Goal: Information Seeking & Learning: Learn about a topic

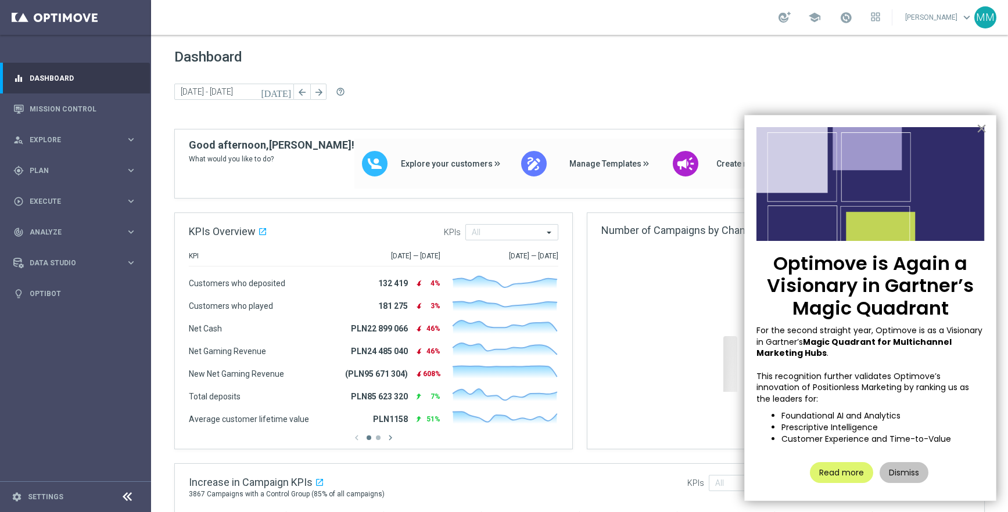
click at [981, 128] on button "×" at bounding box center [981, 128] width 11 height 19
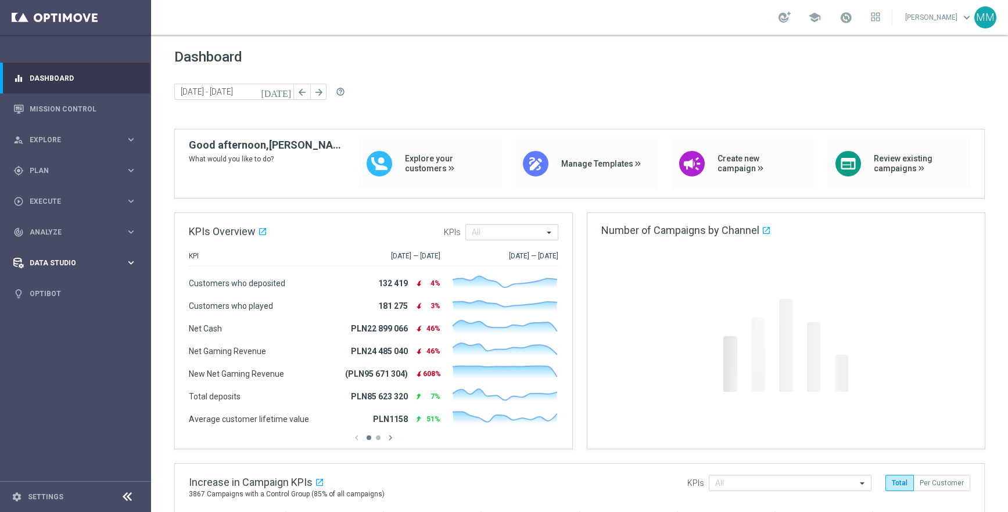
click at [73, 266] on span "Data Studio" at bounding box center [78, 263] width 96 height 7
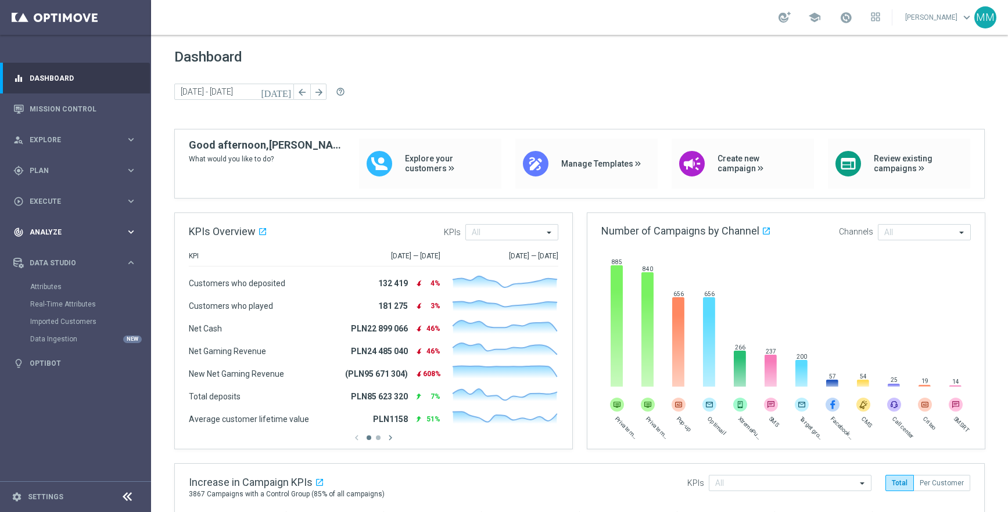
click at [53, 235] on span "Analyze" at bounding box center [78, 232] width 96 height 7
click at [70, 267] on div "Marketing Plan Explorer" at bounding box center [90, 273] width 120 height 17
click at [71, 276] on link "Marketing Plan Explorer" at bounding box center [75, 273] width 91 height 9
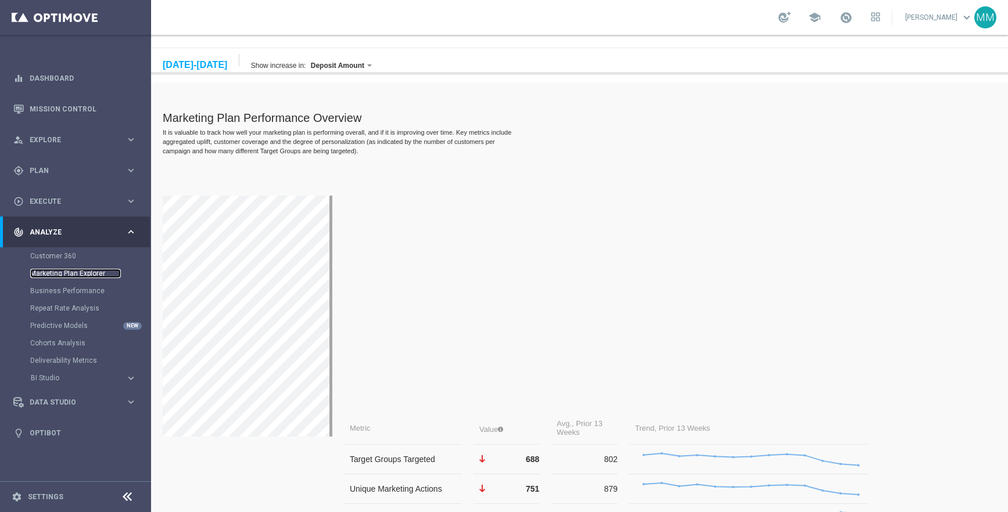
scroll to position [83, 0]
click at [207, 69] on div "[DATE]-[DATE]" at bounding box center [195, 67] width 64 height 10
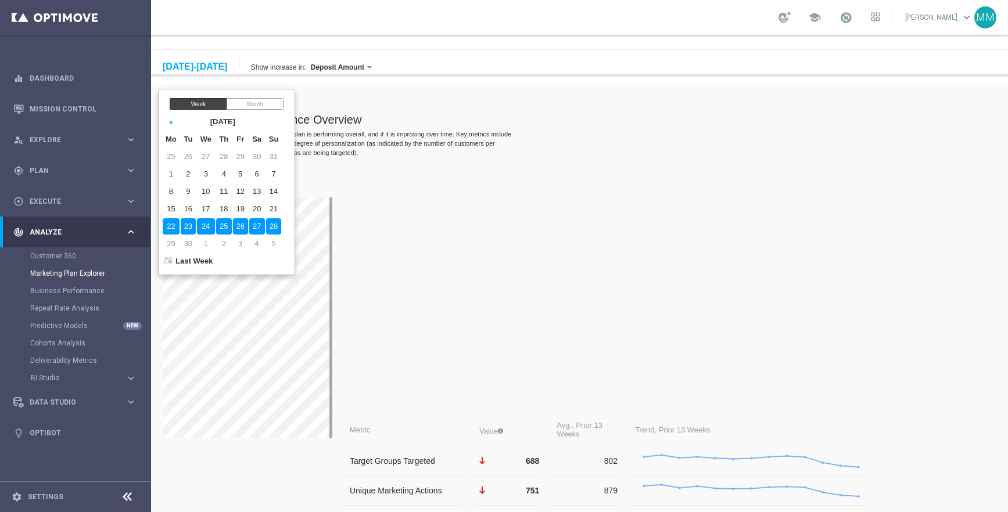
click at [257, 98] on div "Month" at bounding box center [255, 104] width 57 height 12
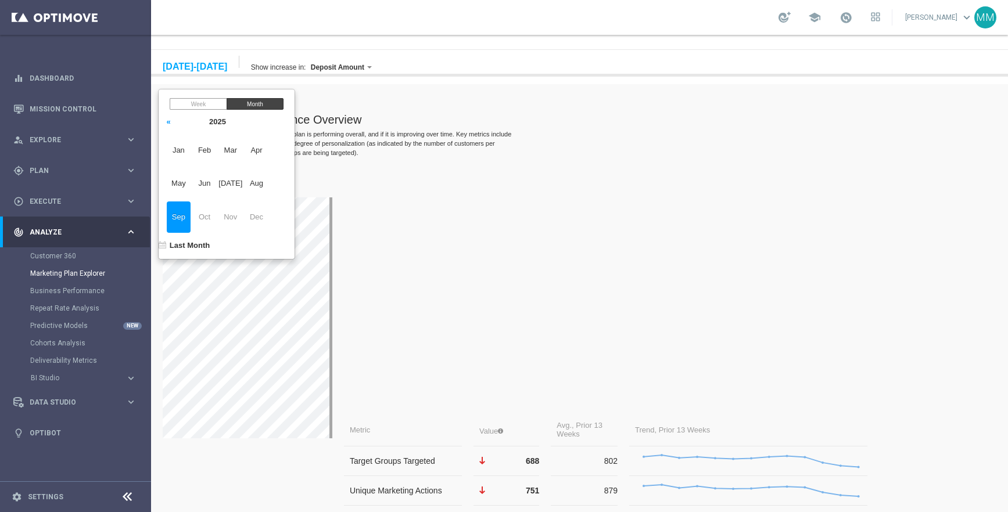
click at [179, 214] on span "Sep" at bounding box center [179, 217] width 24 height 31
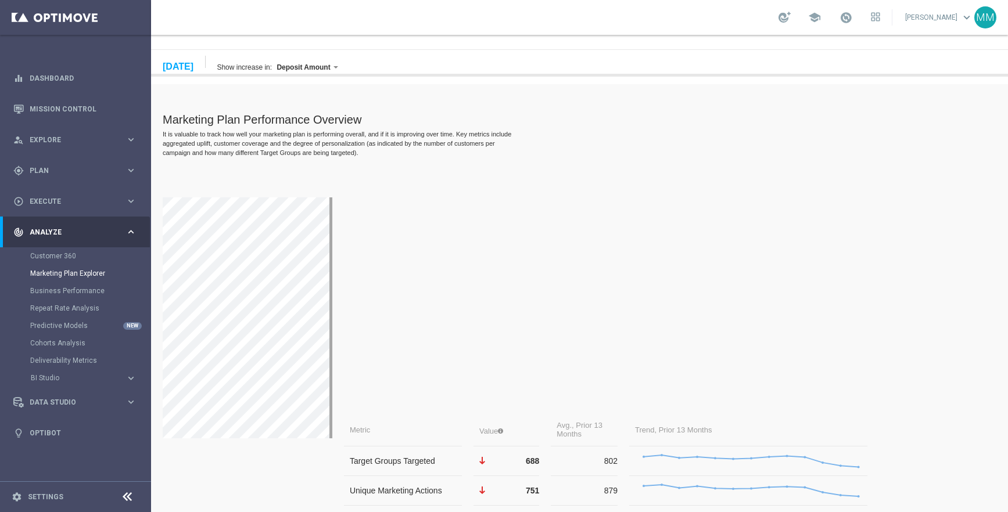
click at [393, 134] on div "It is valuable to track how well your marketing plan is performing overall, and…" at bounding box center [339, 144] width 352 height 28
click at [333, 71] on div "Deposit Amount" at bounding box center [303, 68] width 59 height 12
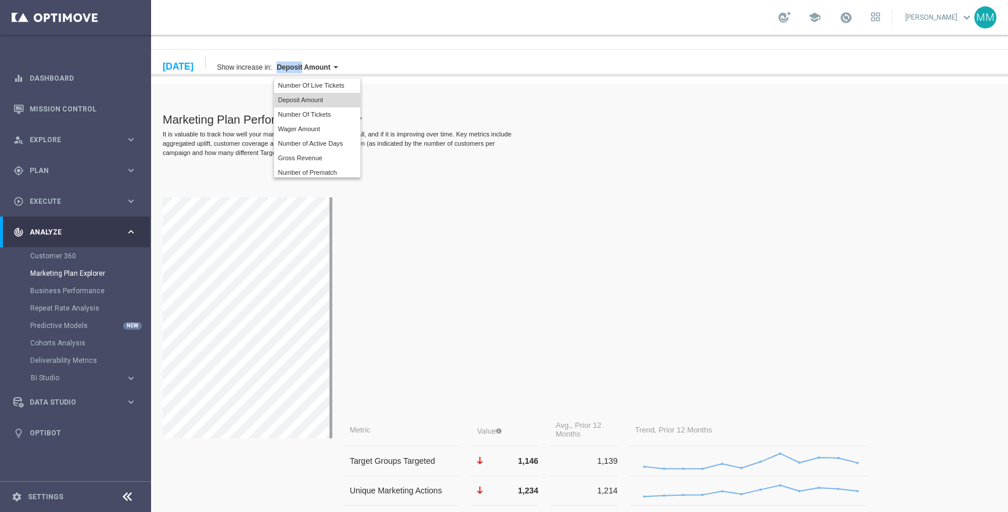
click at [333, 71] on div "Deposit Amount" at bounding box center [303, 68] width 59 height 12
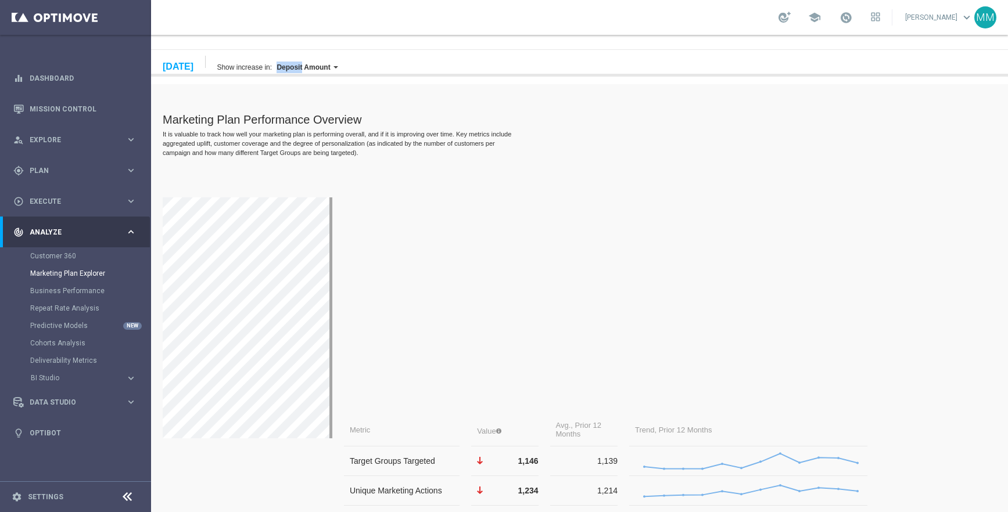
click at [330, 63] on label "Deposit Amount" at bounding box center [303, 67] width 53 height 8
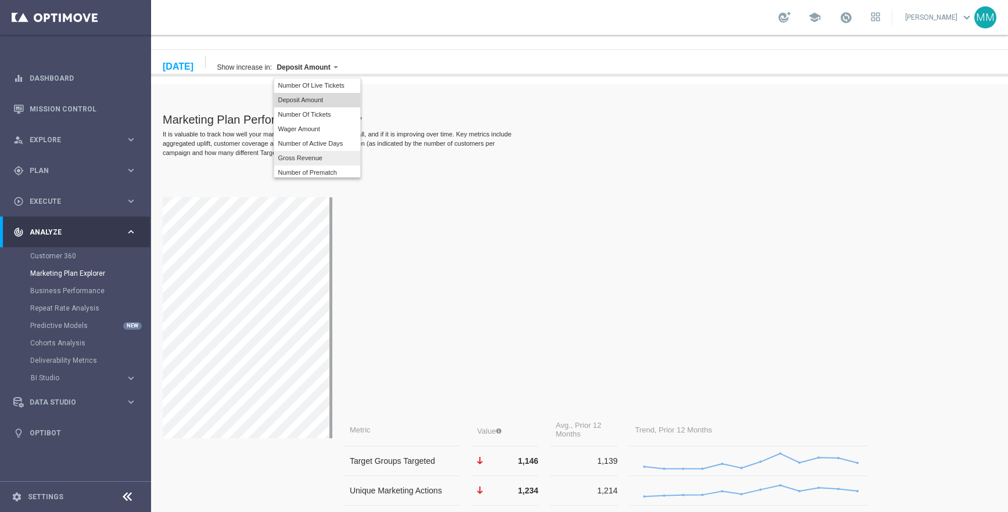
click at [353, 152] on label "Gross Revenue" at bounding box center [317, 158] width 86 height 15
click at [386, 134] on div "It is valuable to track how well your marketing plan is performing overall, and…" at bounding box center [339, 144] width 352 height 28
click at [328, 69] on label "Gross Revenue" at bounding box center [302, 67] width 51 height 8
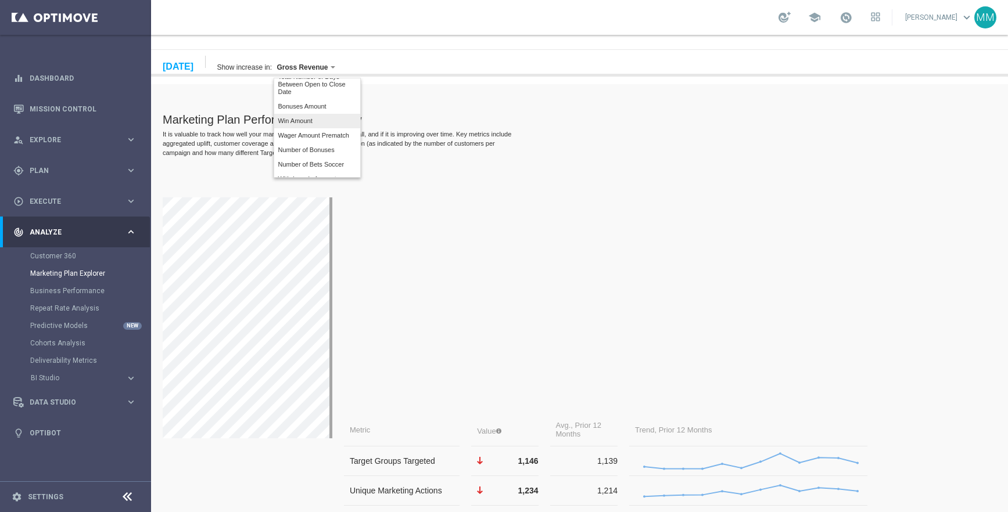
scroll to position [108, 0]
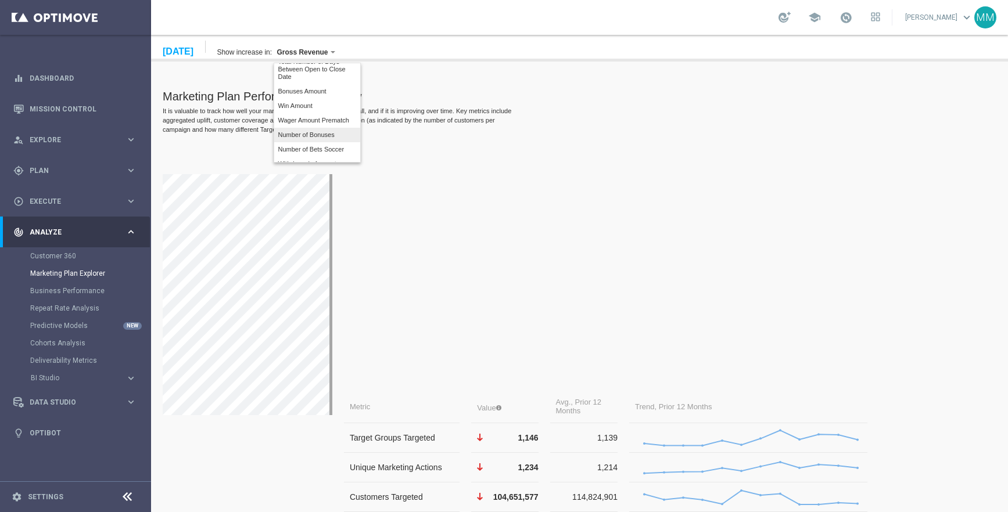
click at [357, 128] on label "Number of Bonuses" at bounding box center [317, 135] width 86 height 15
click at [446, 110] on div "It is valuable to track how well your marketing plan is performing overall, and…" at bounding box center [339, 120] width 352 height 28
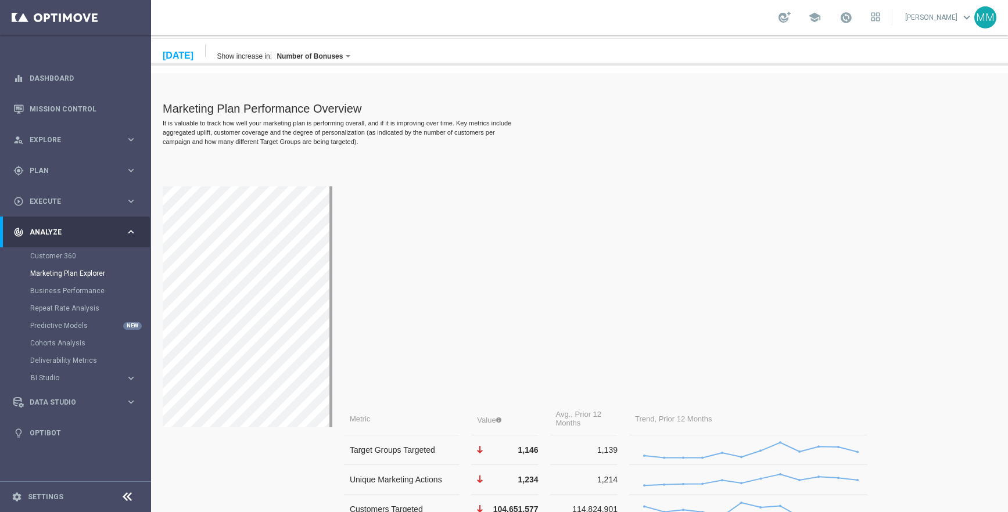
scroll to position [84, 0]
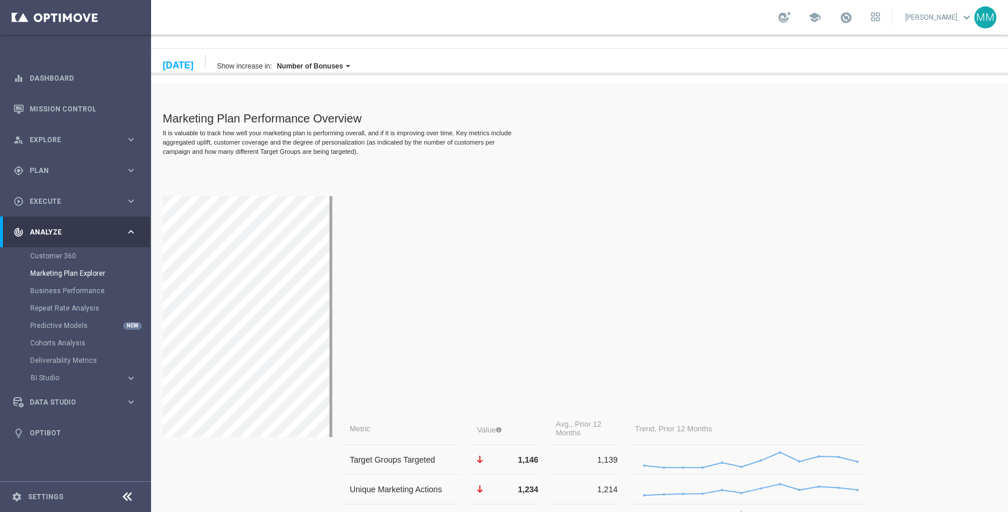
click at [343, 62] on label "Number of Bonuses" at bounding box center [310, 66] width 66 height 8
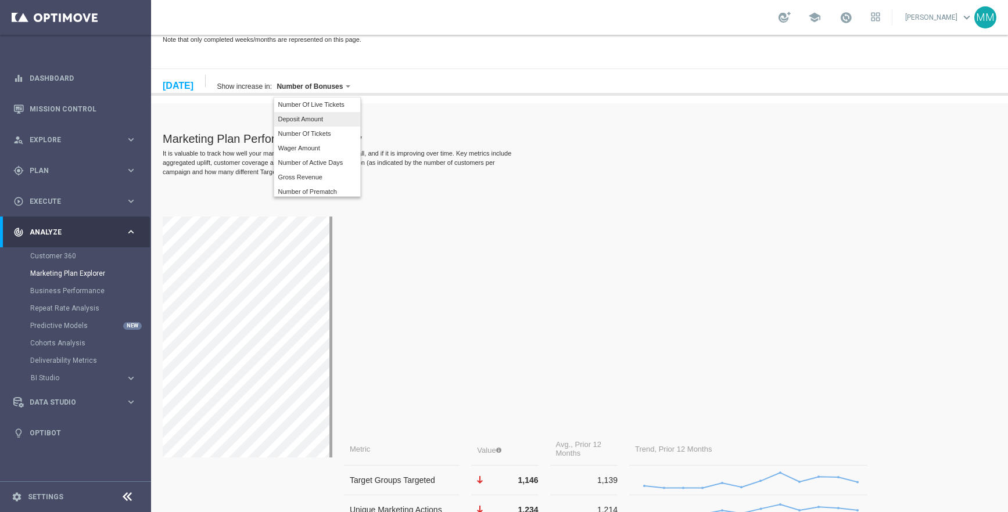
click at [358, 117] on label "Deposit Amount" at bounding box center [317, 119] width 86 height 15
click at [404, 145] on div "Marketing Plan Performance Overview It is valuable to track how well your marke…" at bounding box center [521, 415] width 716 height 612
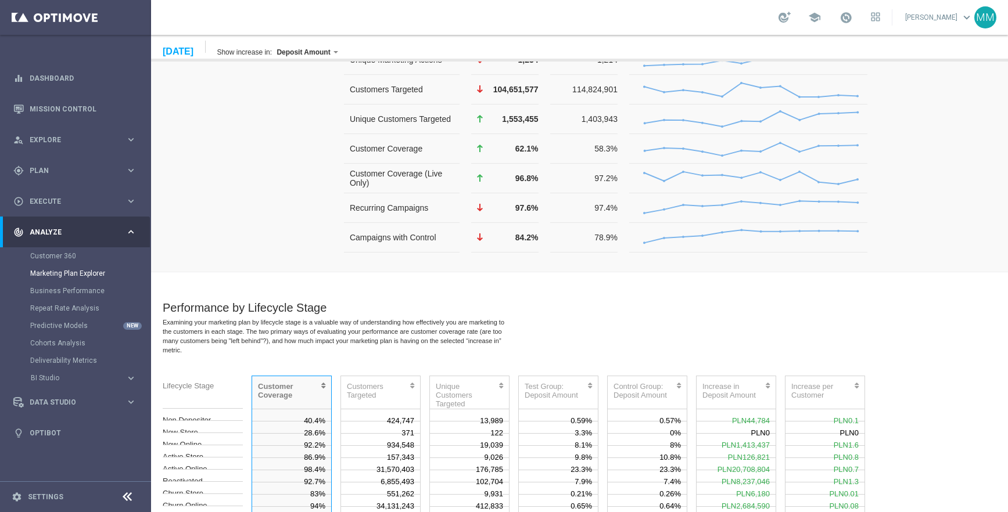
scroll to position [514, 0]
